Goal: Task Accomplishment & Management: Manage account settings

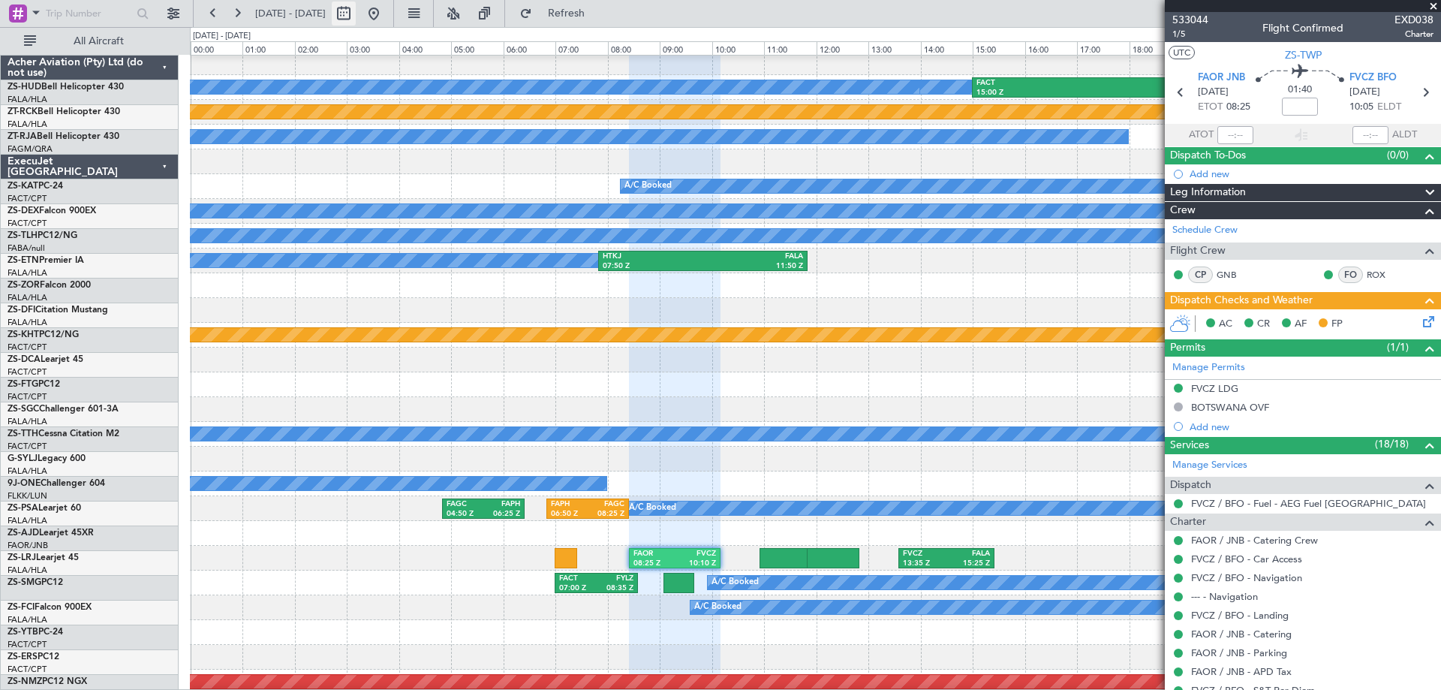
click at [356, 14] on button at bounding box center [344, 14] width 24 height 24
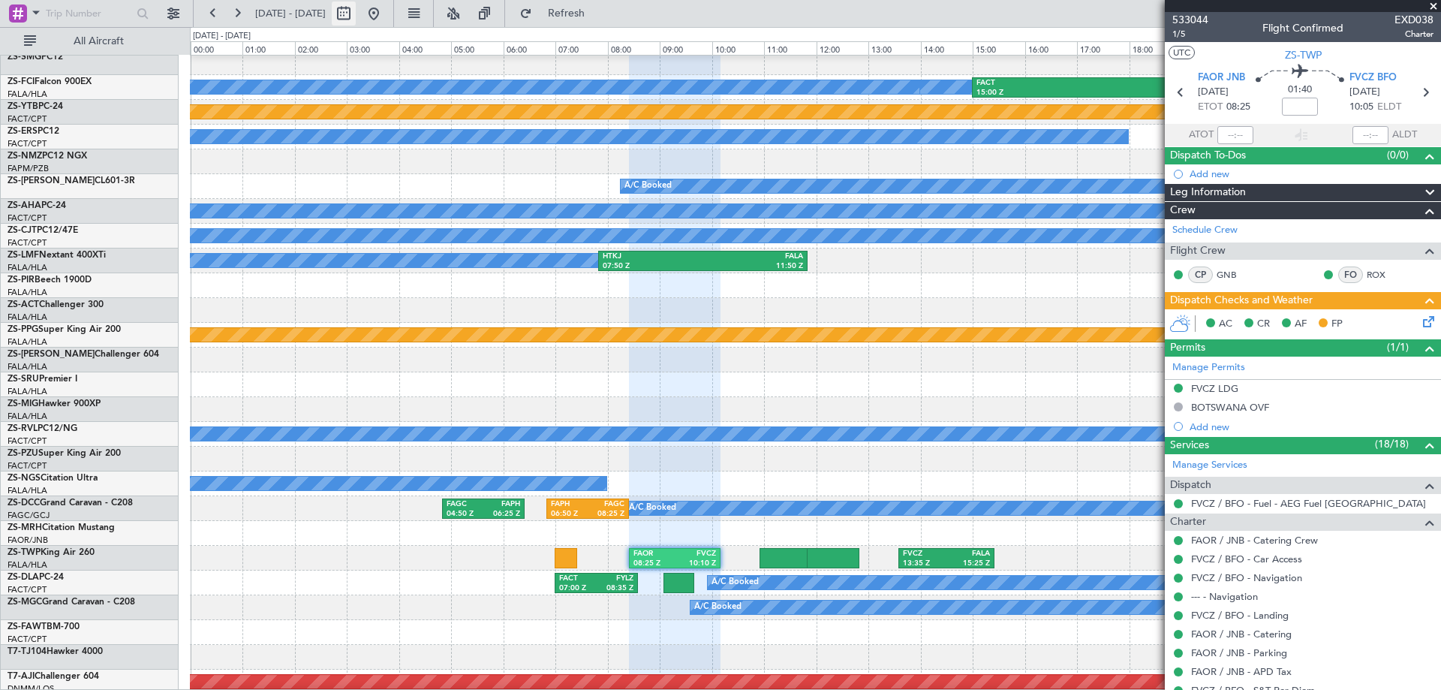
select select "8"
select select "2025"
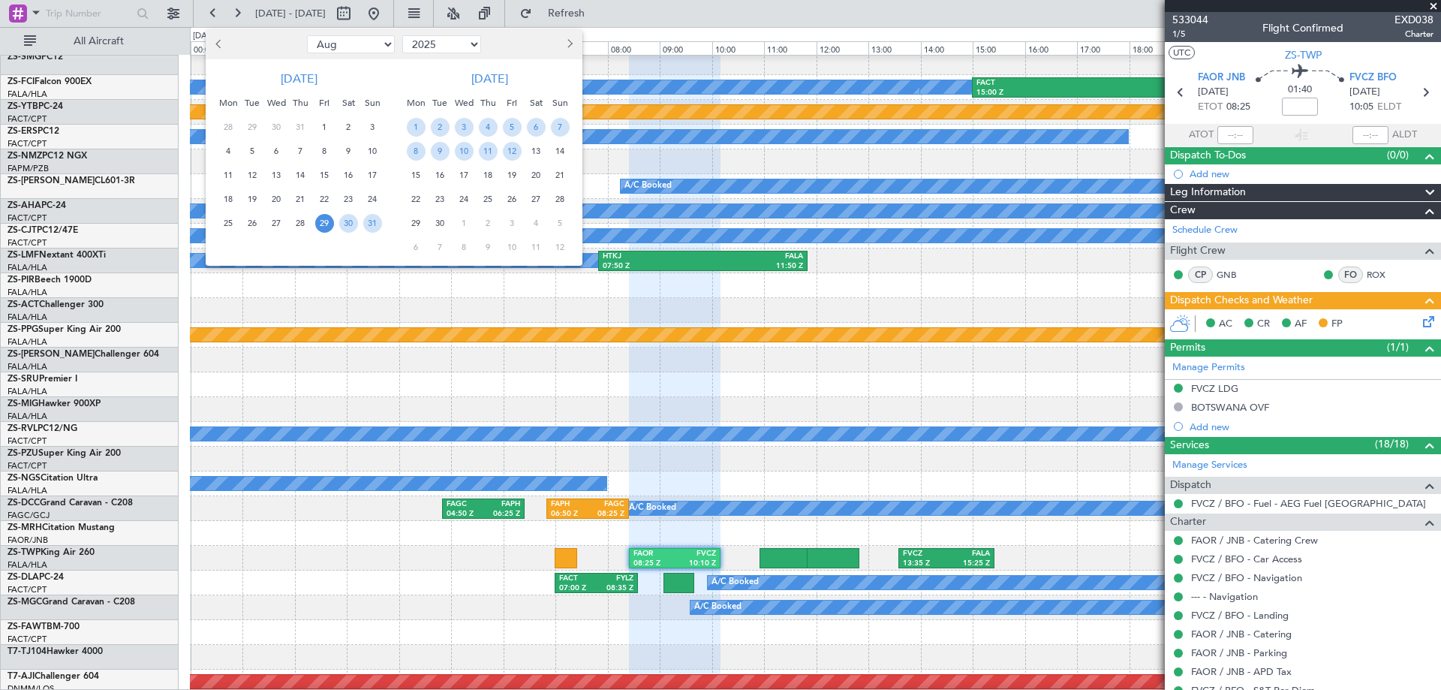
click at [420, 175] on span "15" at bounding box center [416, 175] width 19 height 19
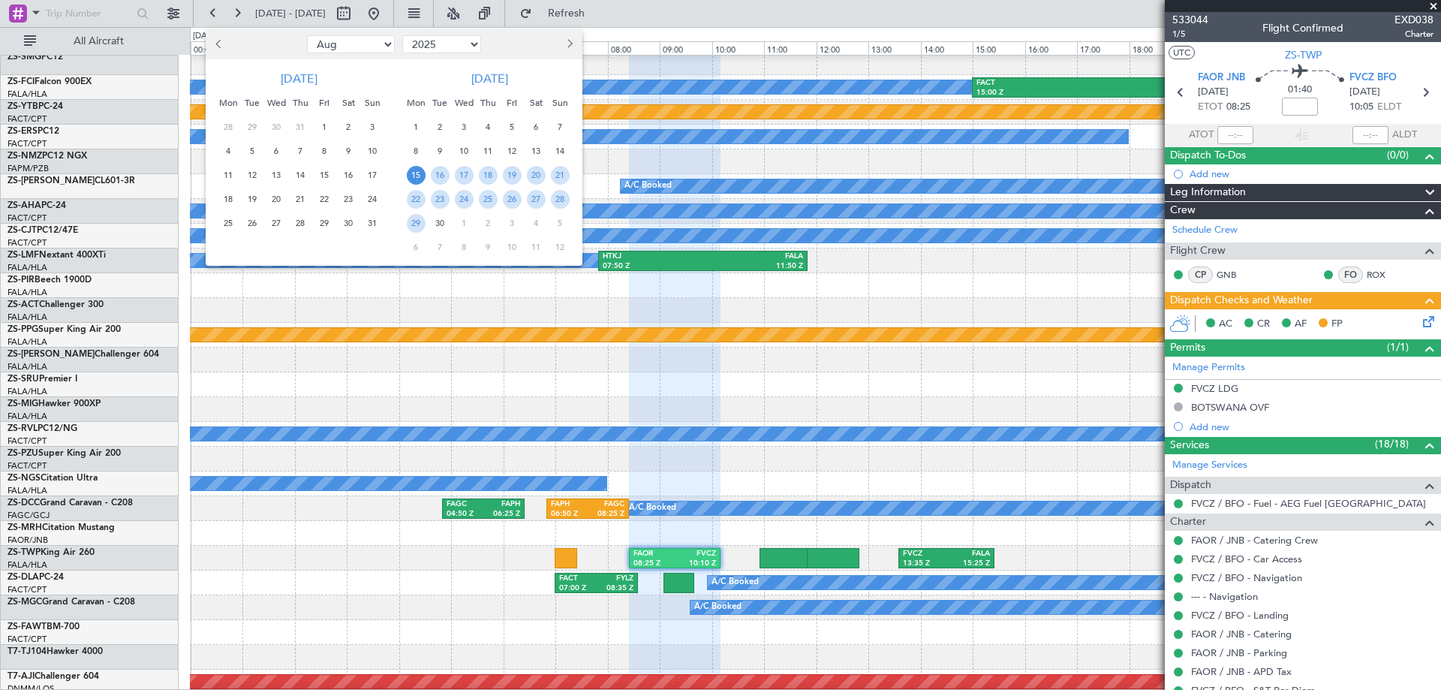
click at [420, 175] on span "15" at bounding box center [416, 175] width 19 height 19
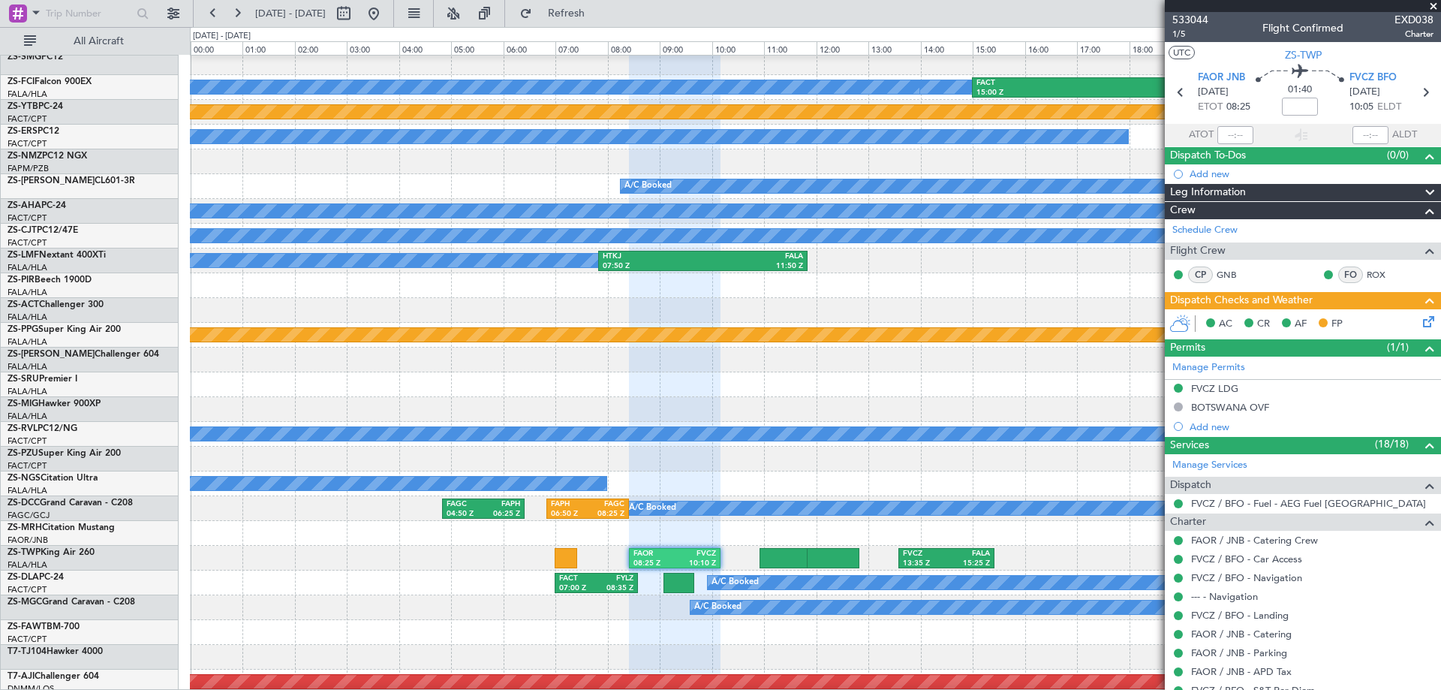
select select "9"
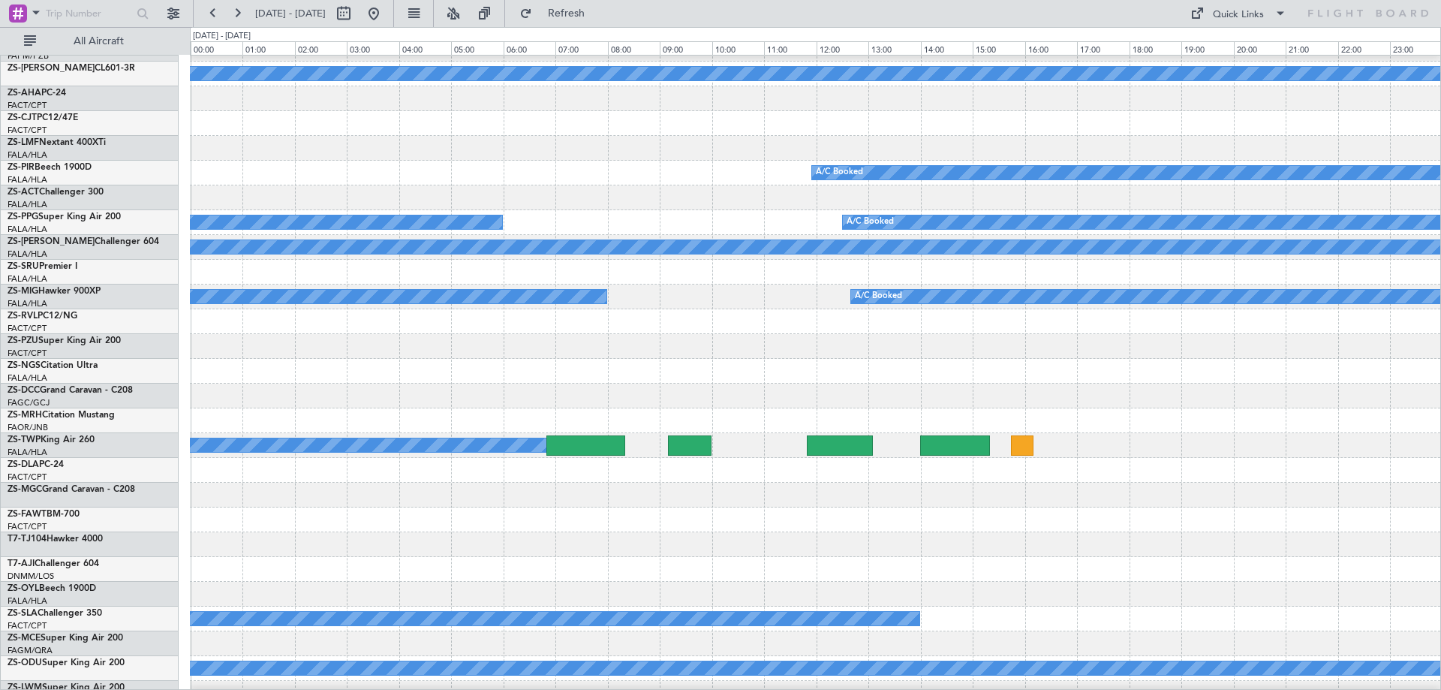
scroll to position [702, 0]
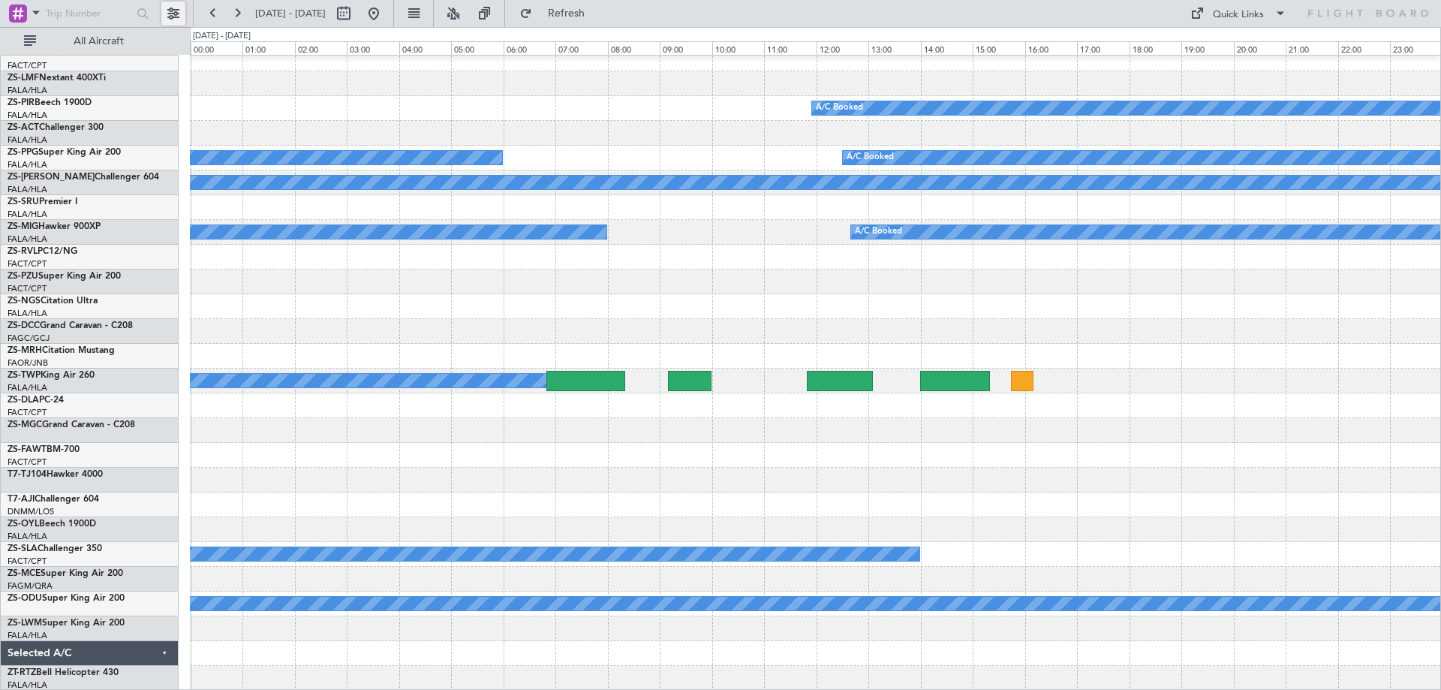
click at [162, 16] on button at bounding box center [173, 14] width 24 height 24
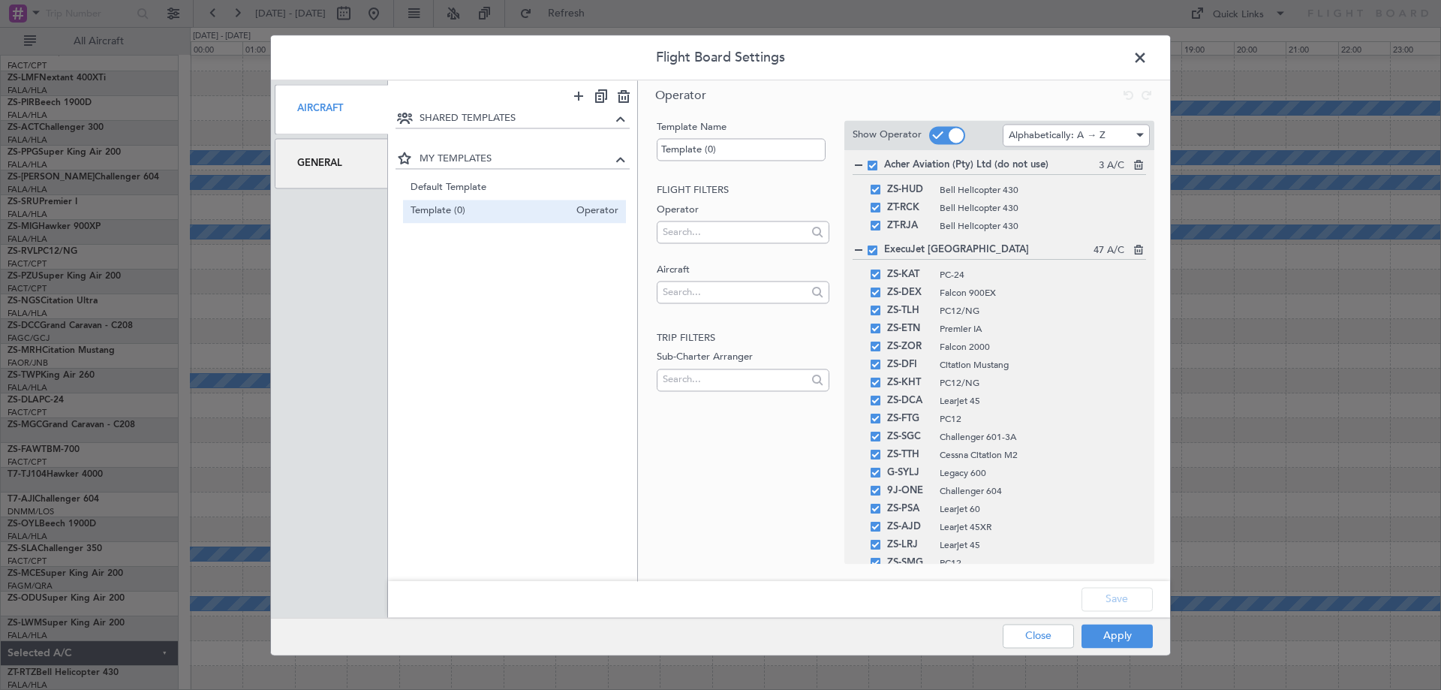
click at [310, 167] on div "General" at bounding box center [331, 163] width 113 height 50
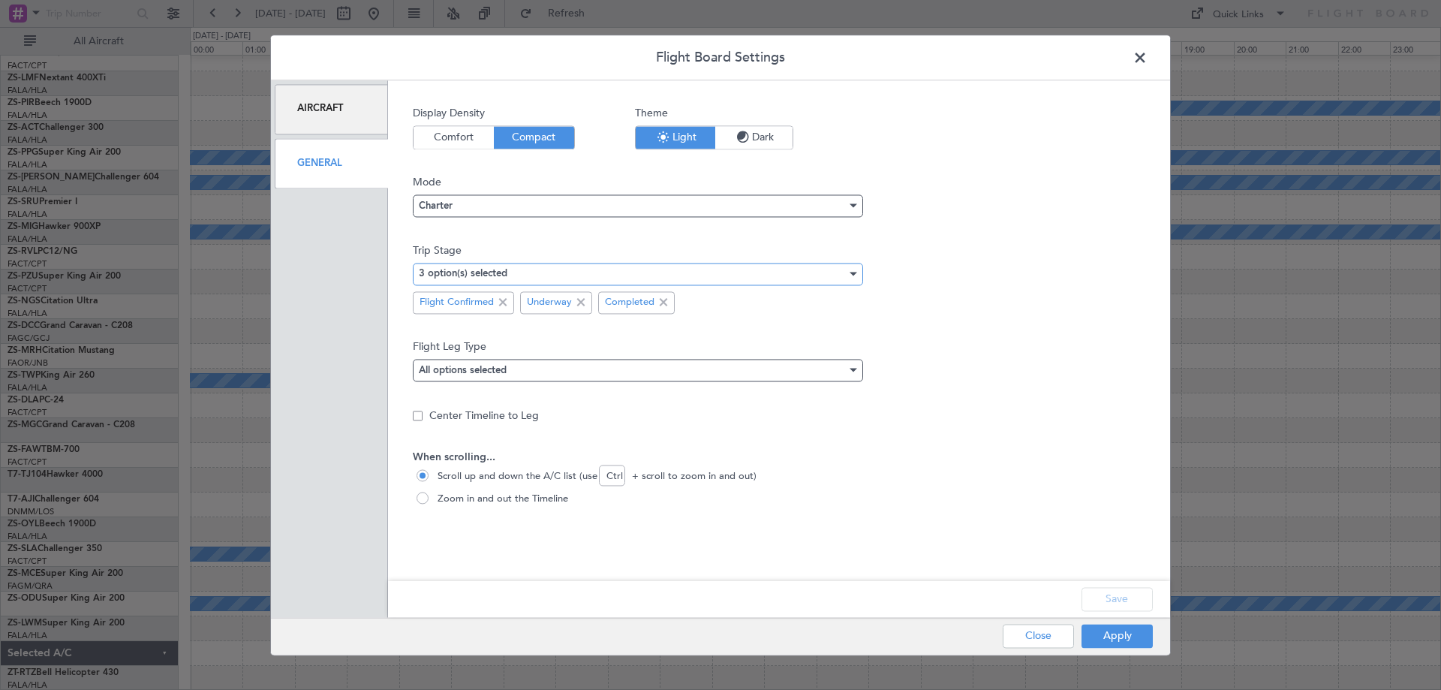
click at [711, 275] on div "3 option(s) selected" at bounding box center [633, 274] width 428 height 23
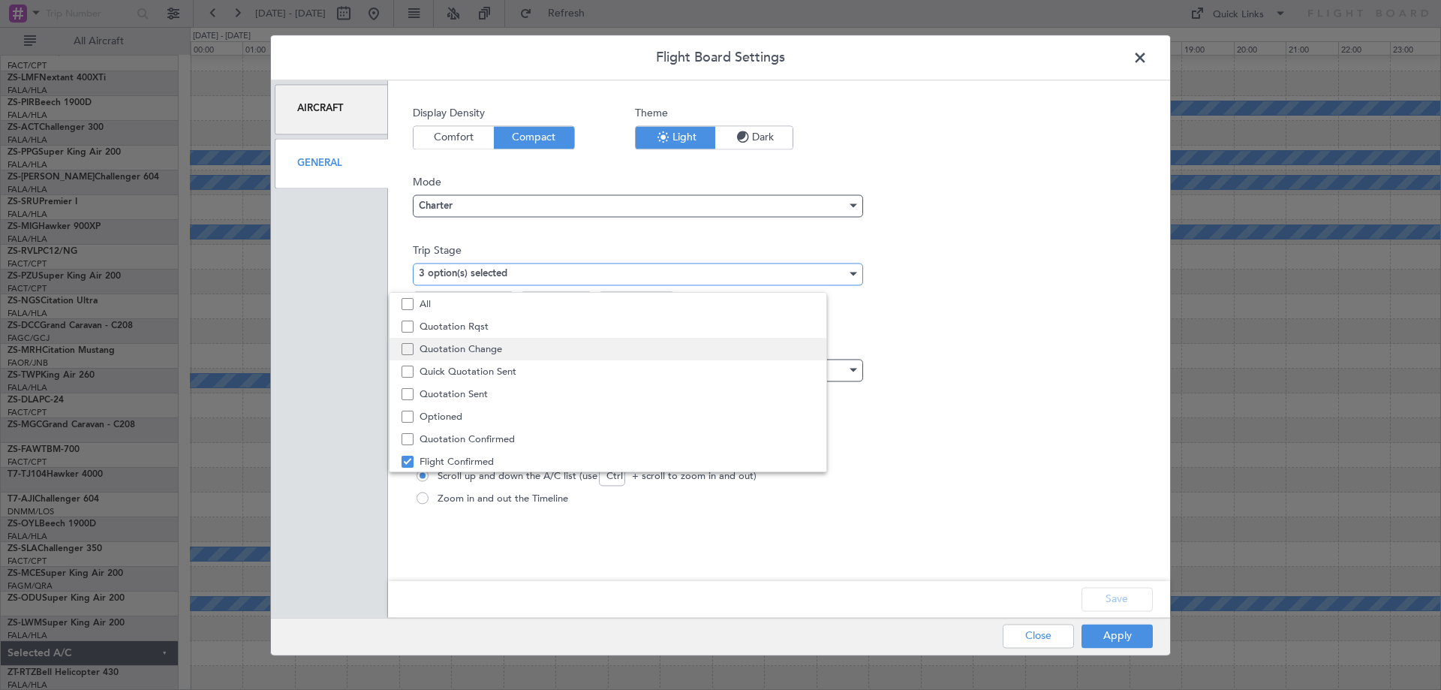
scroll to position [47, 0]
click at [488, 346] on span "Quotation Sent" at bounding box center [641, 347] width 443 height 23
click at [1131, 639] on div at bounding box center [720, 345] width 1441 height 690
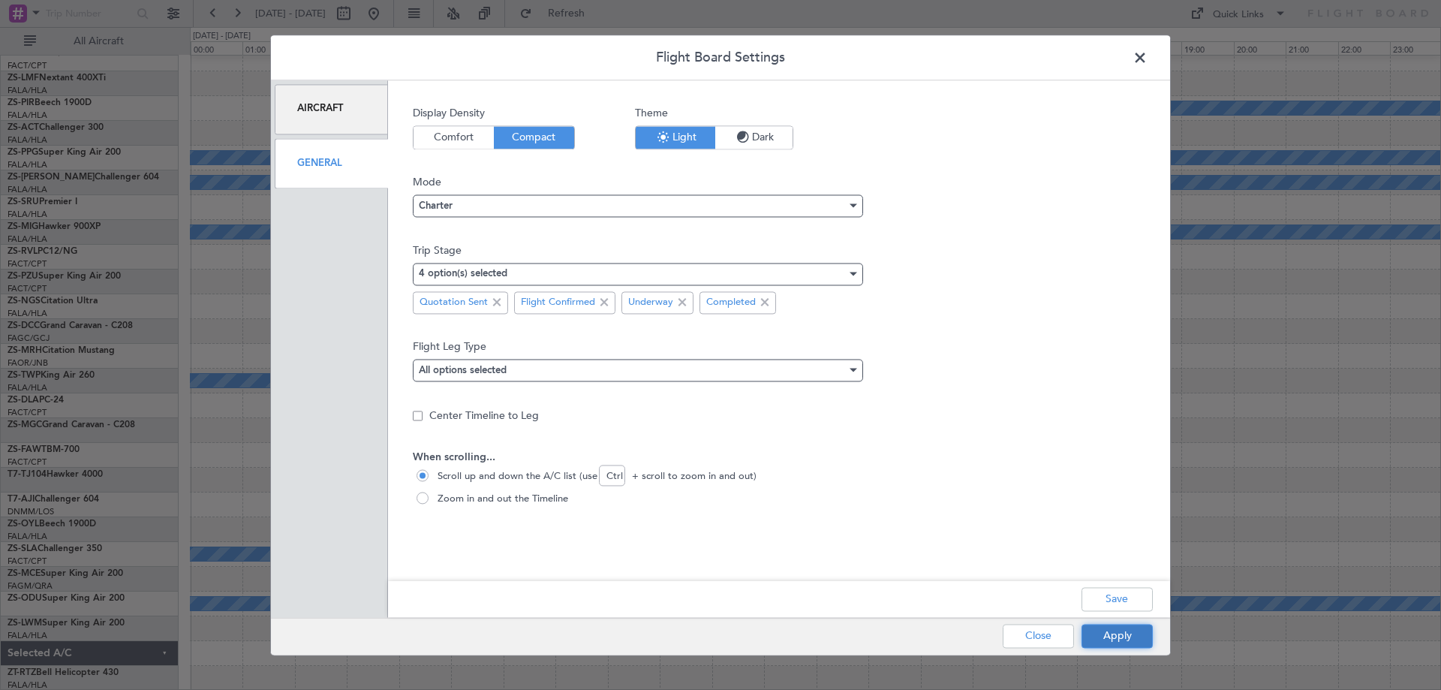
click at [1131, 639] on button "Apply" at bounding box center [1116, 636] width 71 height 24
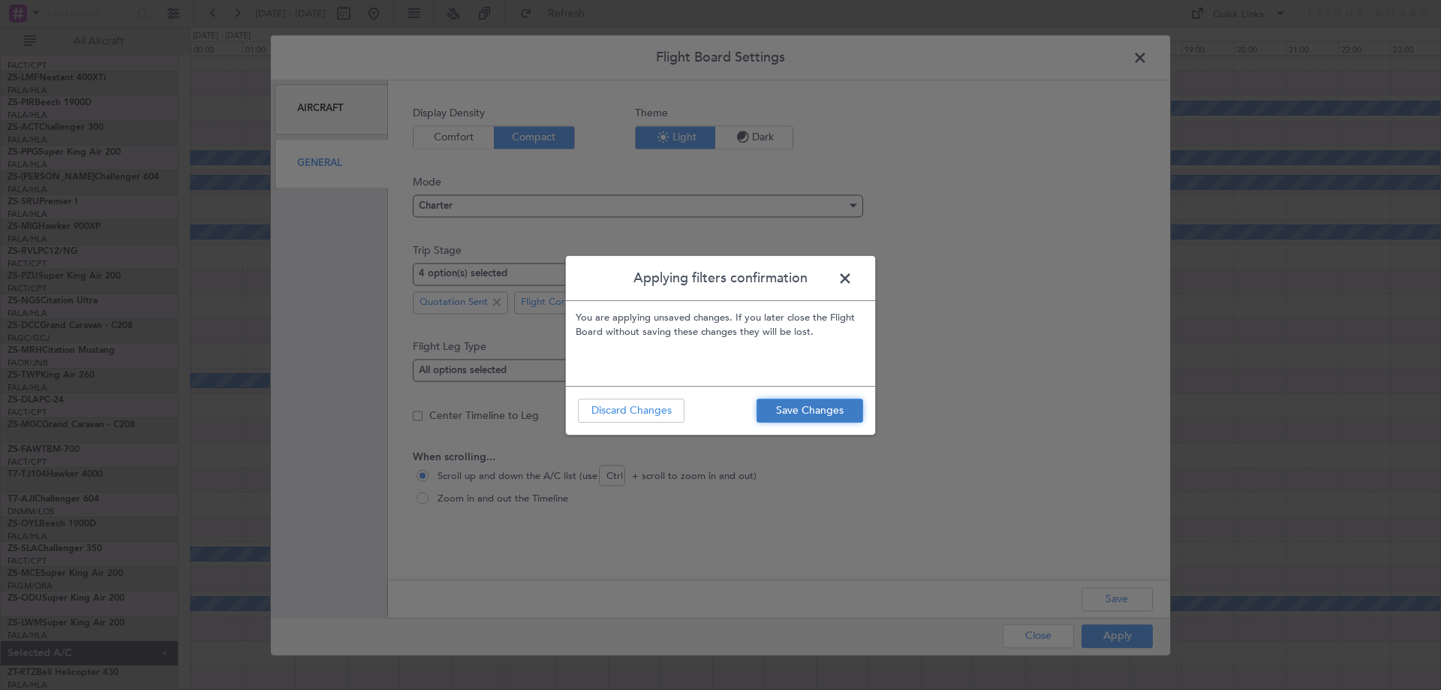
click at [793, 414] on button "Save Changes" at bounding box center [809, 411] width 107 height 24
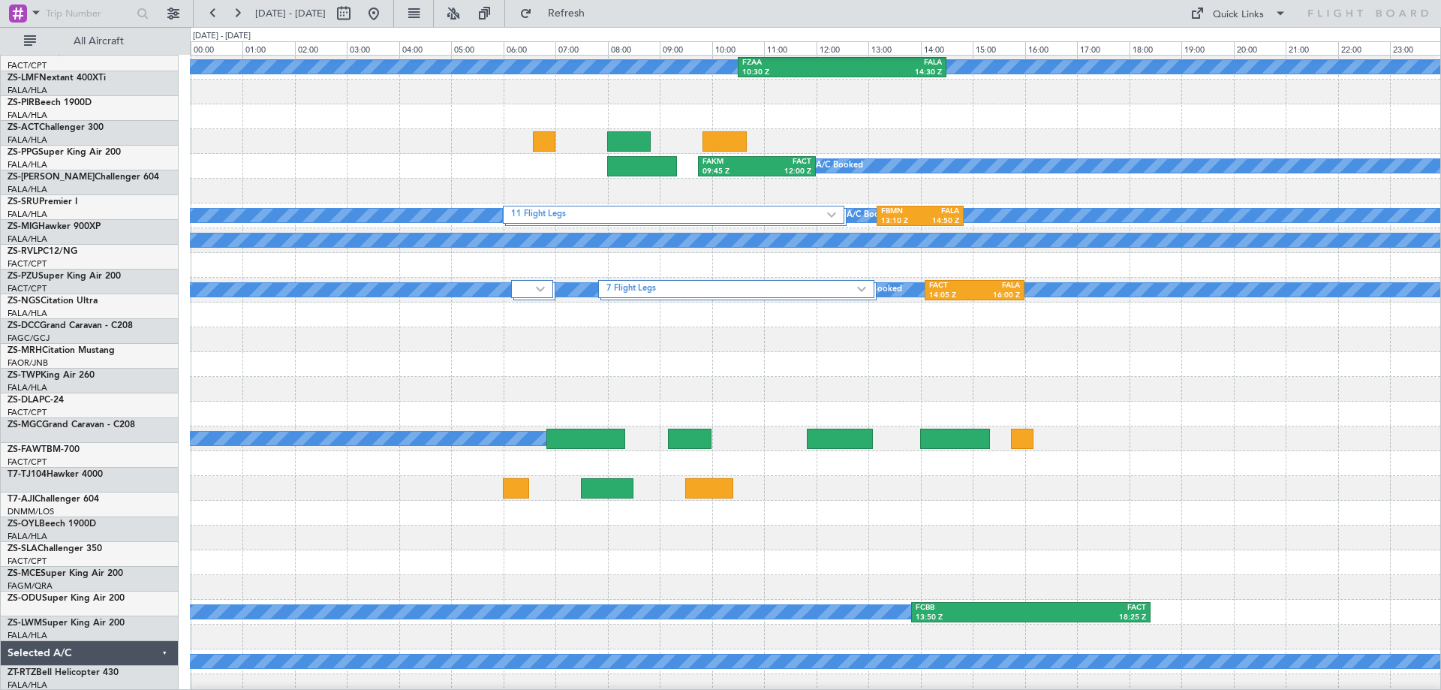
scroll to position [627, 0]
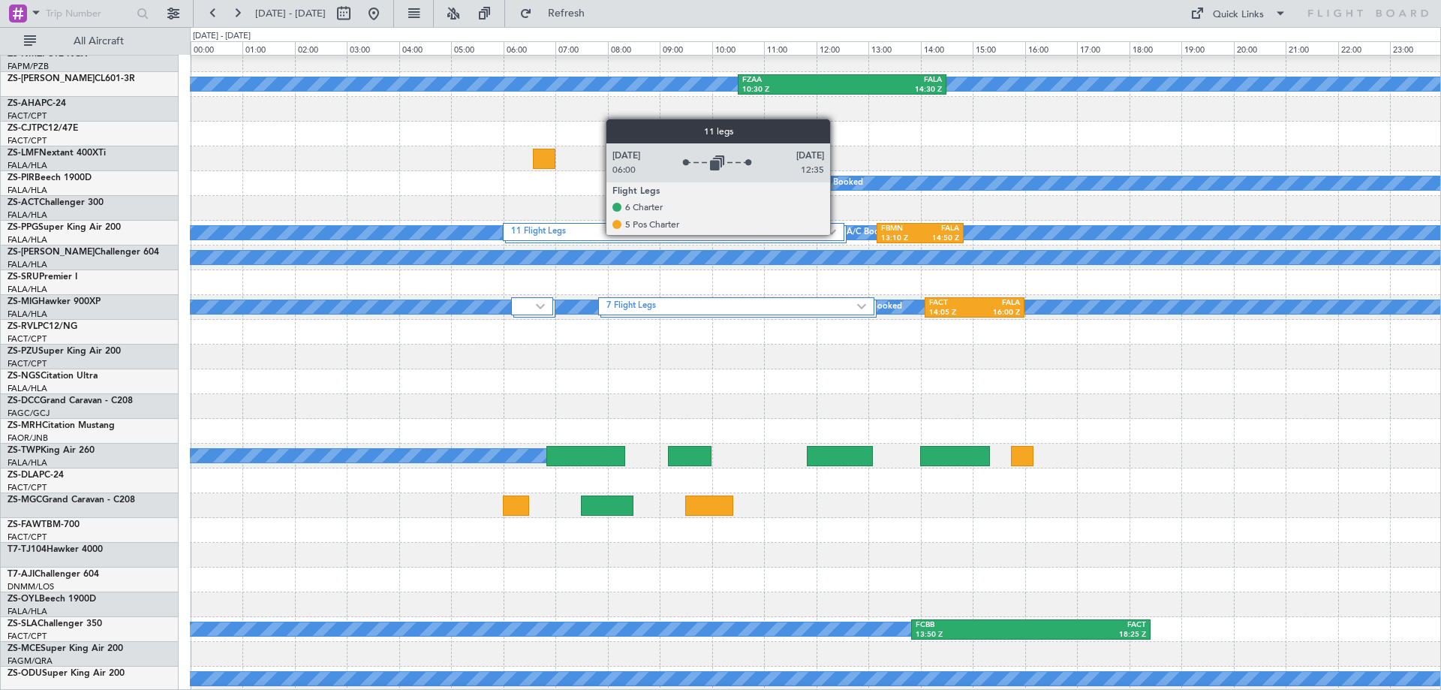
click at [837, 234] on div "11 Flight Legs" at bounding box center [673, 232] width 341 height 18
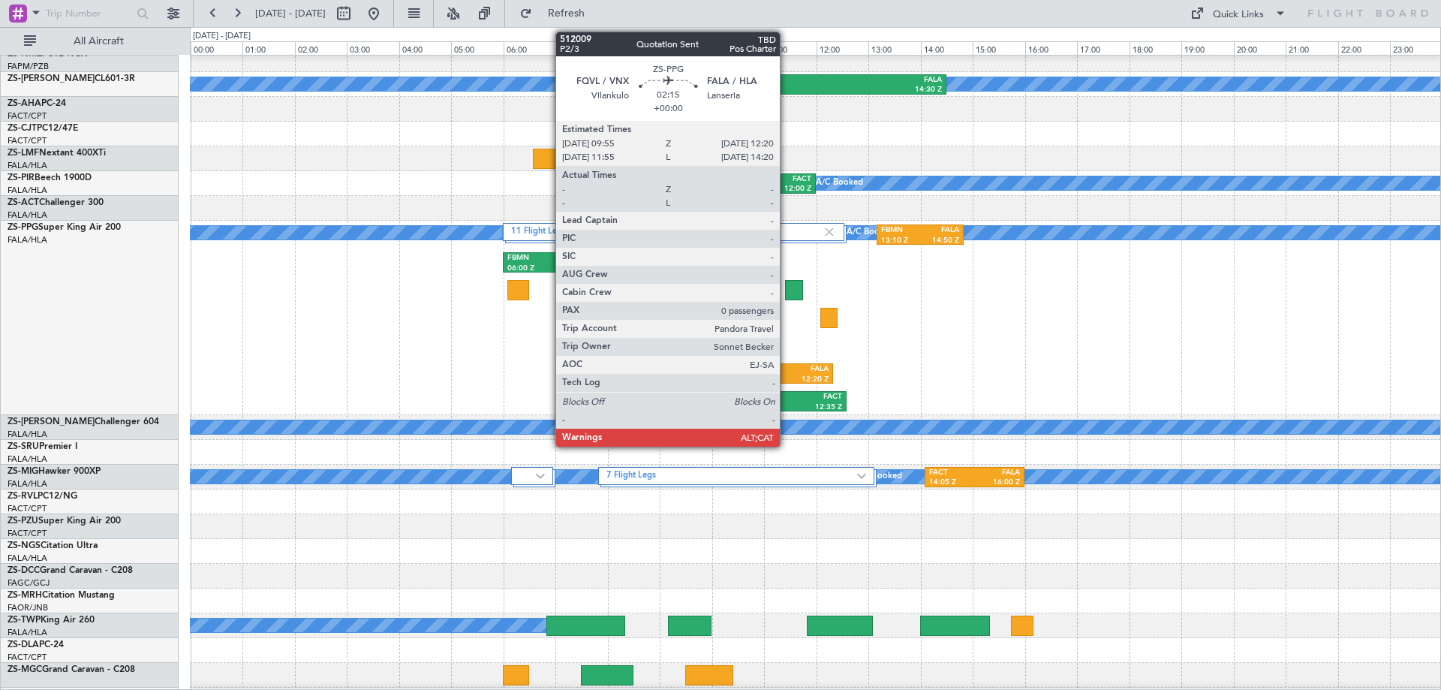
click at [786, 371] on div "FALA" at bounding box center [799, 369] width 59 height 11
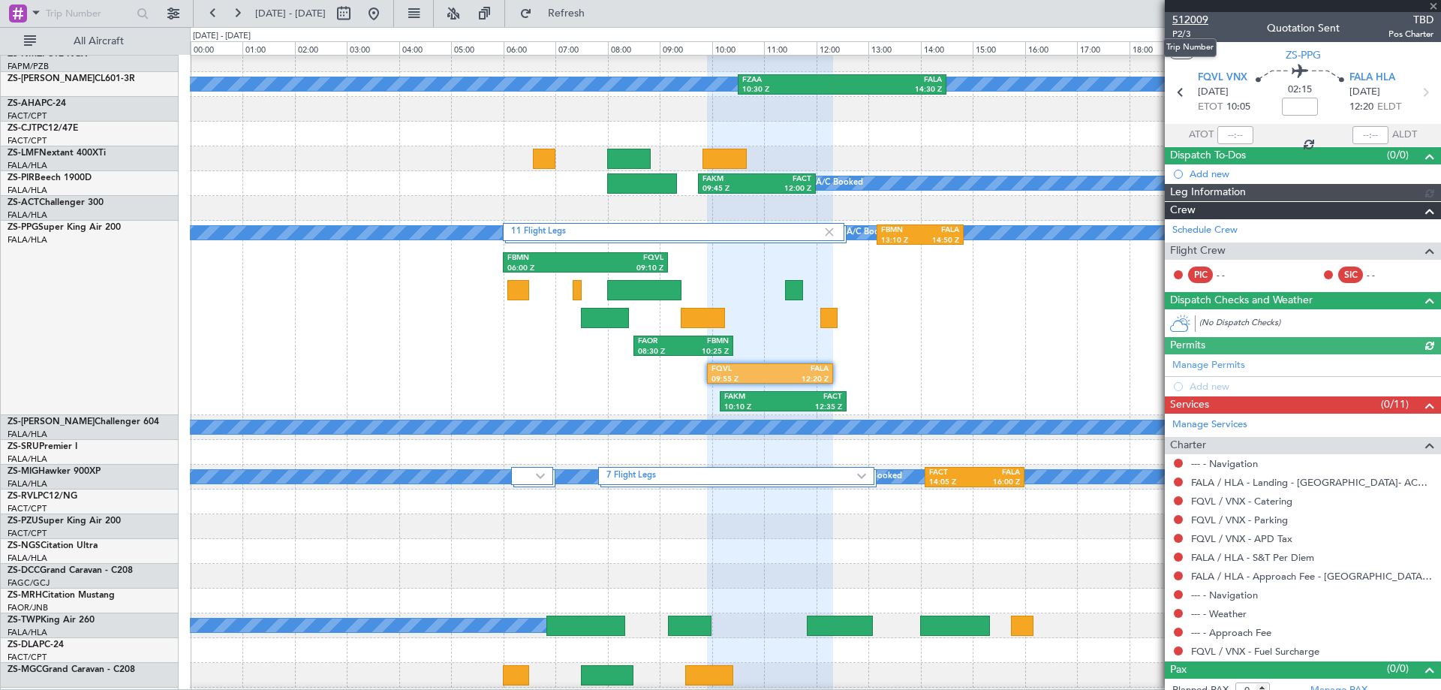
click at [1193, 19] on span "512009" at bounding box center [1190, 20] width 36 height 16
